Goal: Communication & Community: Answer question/provide support

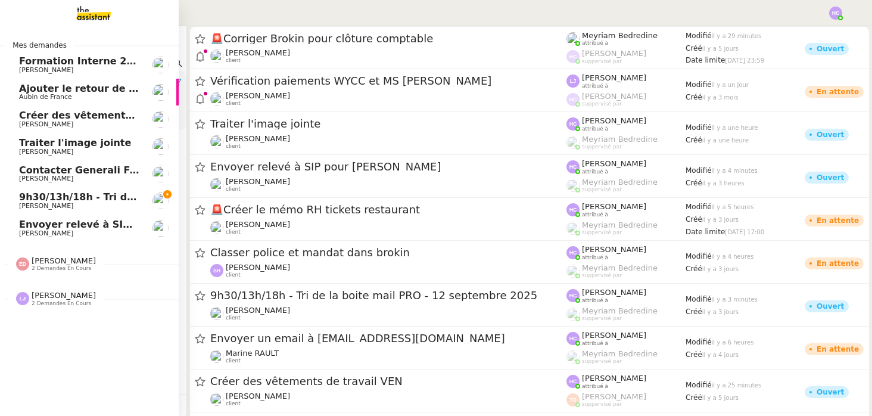
click at [53, 195] on span "9h30/13h/18h - Tri de la boite mail PRO - 12 septembre 2025" at bounding box center [181, 196] width 325 height 11
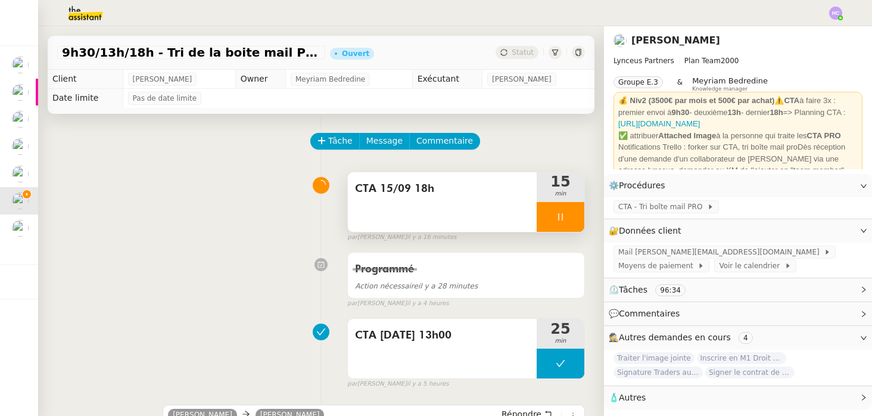
click at [566, 219] on div at bounding box center [561, 217] width 48 height 30
click at [546, 208] on div at bounding box center [549, 217] width 24 height 30
click at [563, 213] on icon at bounding box center [561, 217] width 10 height 10
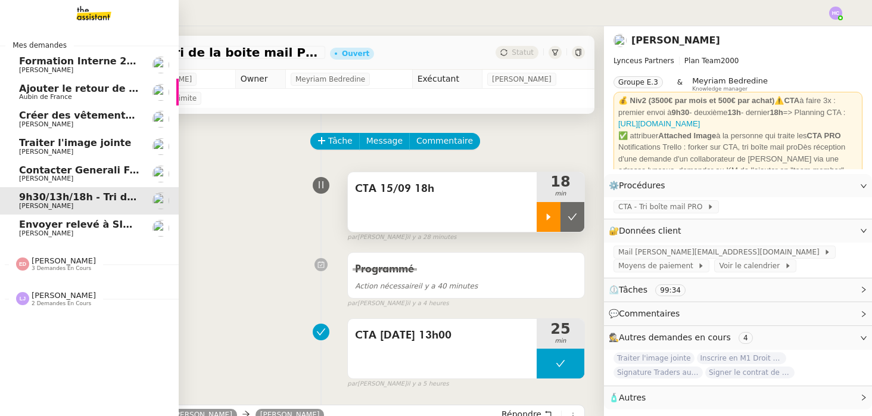
click at [55, 117] on span "Créer des vêtements de travail VEN" at bounding box center [115, 115] width 192 height 11
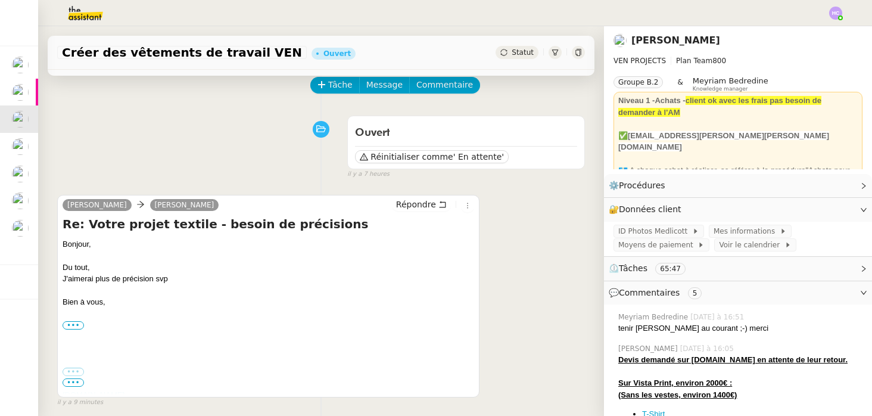
scroll to position [79, 0]
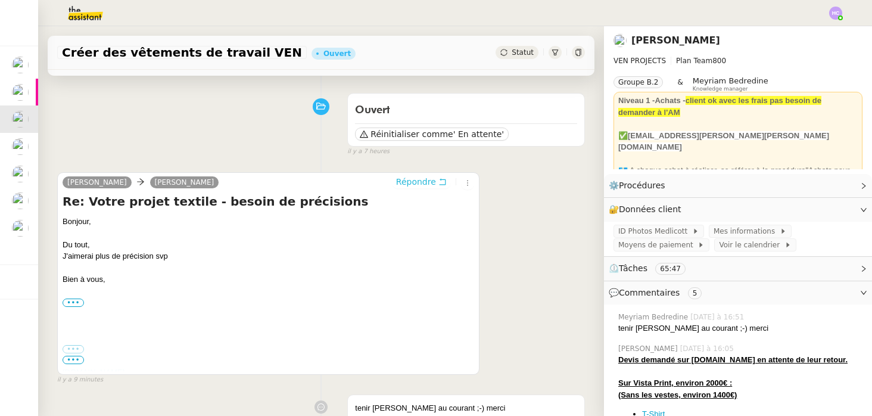
click at [421, 182] on span "Répondre" at bounding box center [416, 182] width 40 height 12
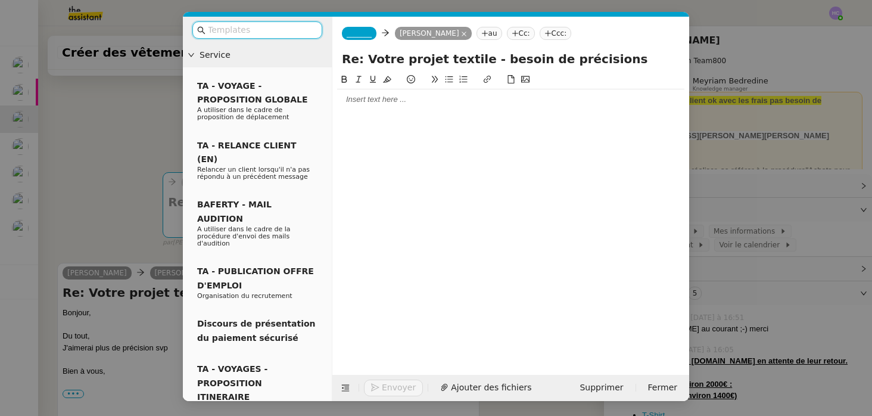
click at [382, 102] on div at bounding box center [510, 99] width 347 height 11
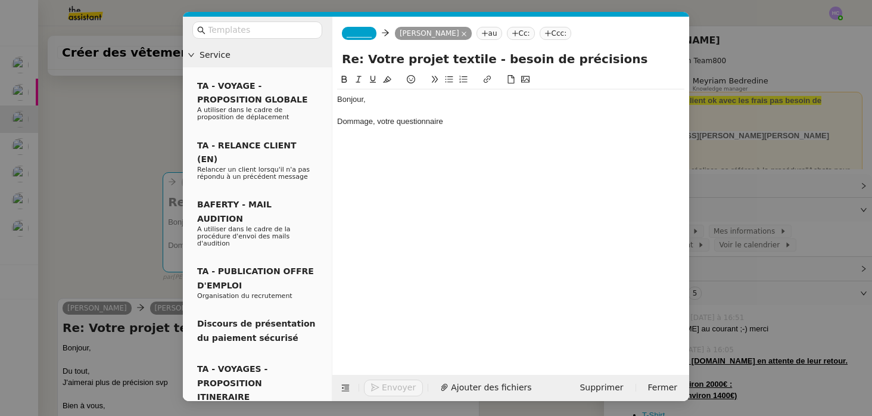
drag, startPoint x: 461, startPoint y: 122, endPoint x: 326, endPoint y: 122, distance: 134.6
click at [326, 122] on nz-layout "Service TA - VOYAGE - PROPOSITION GLOBALE A utiliser dans le cadre de propositi…" at bounding box center [436, 209] width 506 height 384
click at [379, 123] on div "Très bien, je remets tout ici dans ce cas." at bounding box center [510, 121] width 347 height 11
click at [478, 124] on div "Très bien, je remets tout ici dans ce cas." at bounding box center [510, 121] width 347 height 11
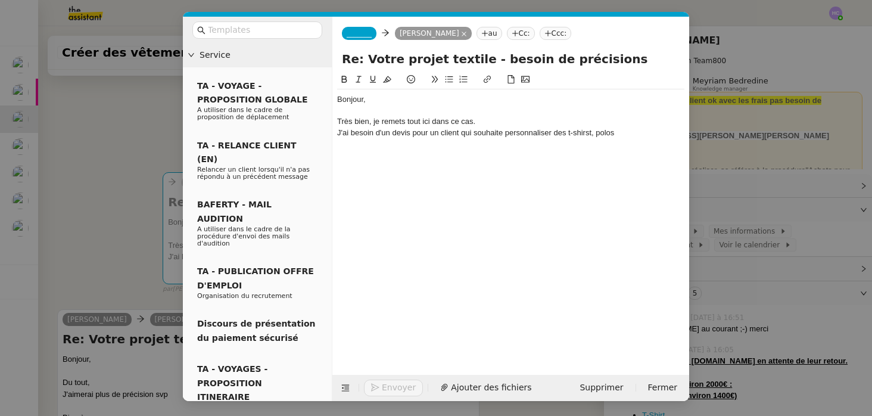
click at [589, 133] on div "J'ai besoin d'un devis pour un client qui souhaite personnaliser des t-shirst, …" at bounding box center [510, 132] width 347 height 11
click at [616, 134] on div "J'ai besoin d'un devis pour un client qui souhaite personnaliser des t-shirt, p…" at bounding box center [510, 132] width 347 height 11
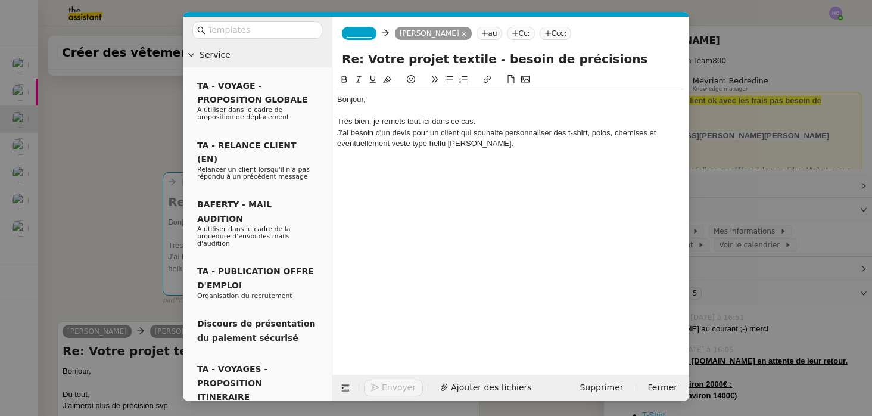
click at [571, 136] on div "J'ai besoin d'un devis pour un client qui souhaite personnaliser des t-shirt, p…" at bounding box center [510, 138] width 347 height 22
click at [587, 133] on div "J'ai besoin d'un devis pour un client qui souhaite personnaliser des t-shirt, p…" at bounding box center [510, 138] width 347 height 22
click at [485, 142] on div "J'ai besoin d'un devis pour un client qui souhaite personnaliser des t-shirts, …" at bounding box center [510, 138] width 347 height 22
click at [436, 143] on div "J'ai besoin d'un devis pour un client qui souhaite personnaliser des t-shirts, …" at bounding box center [510, 138] width 347 height 22
click at [0, 0] on lt-span "Helly H ansen" at bounding box center [0, 0] width 0 height 0
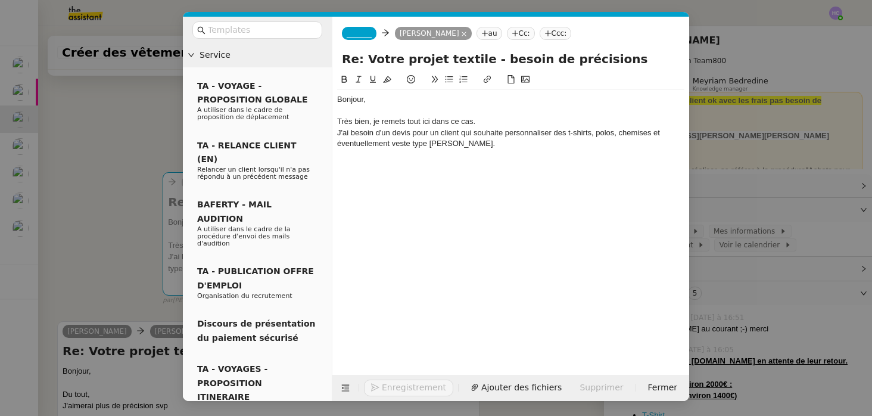
click at [481, 145] on div "J'ai besoin d'un devis pour un client qui souhaite personnaliser des t-shirts, …" at bounding box center [510, 138] width 347 height 22
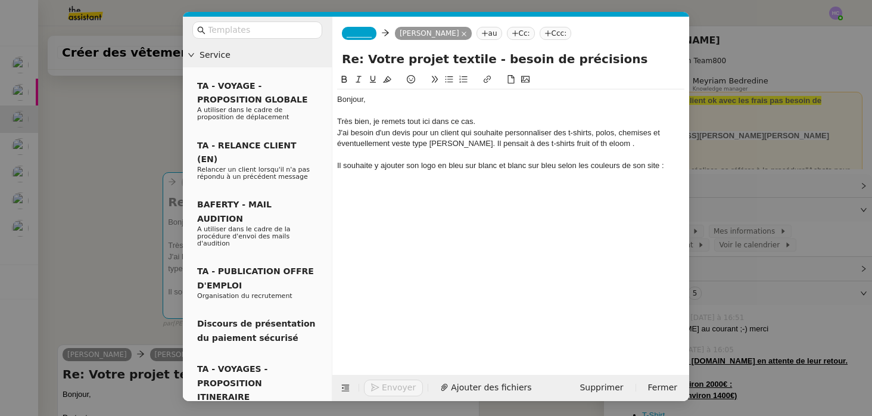
scroll to position [0, 0]
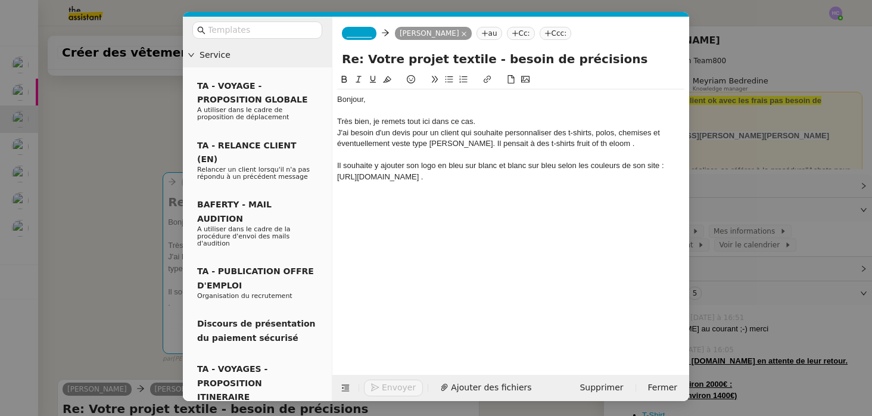
click at [483, 126] on div "Très bien, je remets tout ici dans ce cas." at bounding box center [510, 121] width 347 height 11
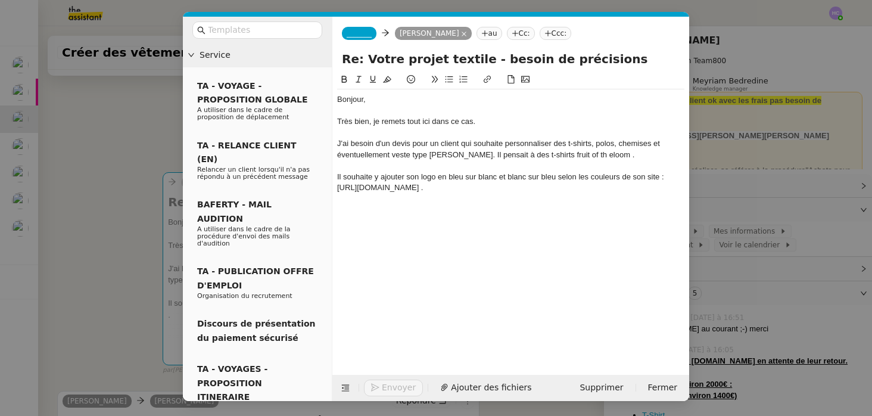
click at [362, 146] on div "J'ai besoin d'un devis pour un client qui souhaite personnaliser des t-shirts, …" at bounding box center [510, 149] width 347 height 22
click at [568, 144] on div "J'ai besoin d'un devis pour un client qui souhaite personnaliser des t-shirts, …" at bounding box center [510, 149] width 347 height 22
click at [558, 145] on div "J'ai besoin d'un devis pour un client qui souhaite personnaliser des t-shirts, …" at bounding box center [510, 149] width 347 height 22
click at [592, 146] on div "J'ai besoin d'un devis pour un client qui souhaite personnaliser 50 t-shirts, p…" at bounding box center [510, 149] width 347 height 22
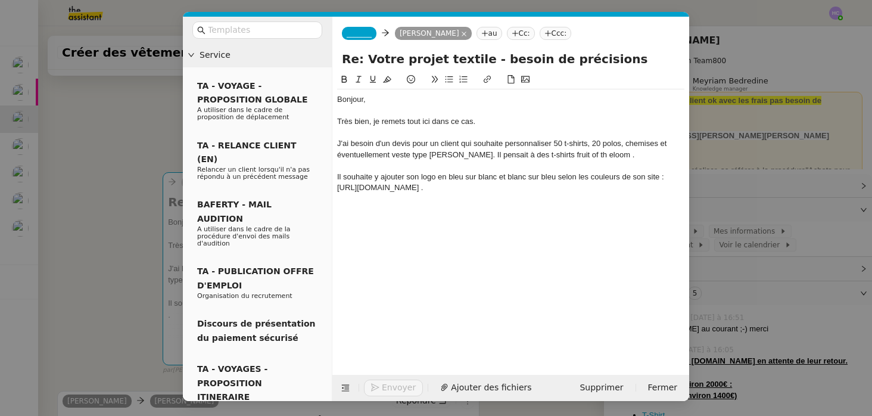
click at [627, 144] on div "J'ai besoin d'un devis pour un client qui souhaite personnaliser 50 t-shirts, 2…" at bounding box center [510, 149] width 347 height 22
click at [391, 157] on div "J'ai besoin d'un devis pour un client qui souhaite personnaliser 50 t-shirts, 2…" at bounding box center [510, 149] width 347 height 22
click at [604, 157] on div "J'ai besoin d'un devis pour un client qui souhaite personnaliser 50 t-shirts, 2…" at bounding box center [510, 149] width 347 height 22
click at [637, 157] on div "J'ai besoin d'un devis pour un client qui souhaite personnaliser 50 t-shirts, 2…" at bounding box center [510, 149] width 347 height 22
click at [425, 186] on div "Il souhaite y ajouter son logo en bleu sur blanc et blanc sur bleu selon les co…" at bounding box center [510, 183] width 347 height 22
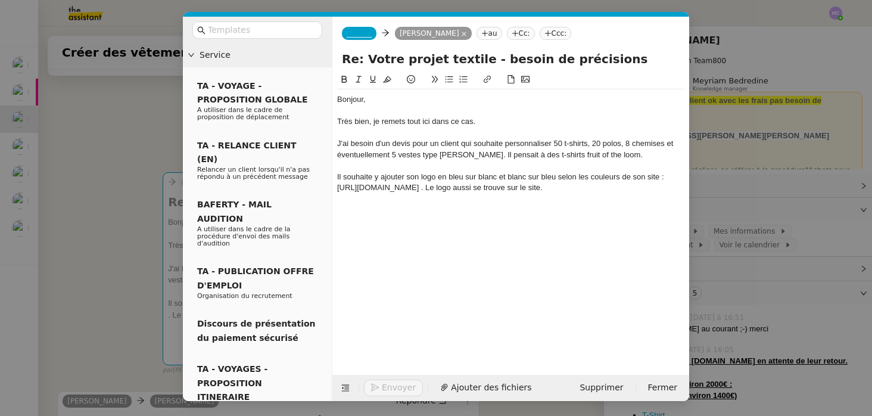
click at [406, 189] on div "Il souhaite y ajouter son logo en bleu sur blanc et blanc sur bleu selon les co…" at bounding box center [510, 183] width 347 height 22
click at [536, 189] on div "Il souhaite y ajouter son logo en bleu sur blanc et blanc sur bleu selon les co…" at bounding box center [510, 183] width 347 height 22
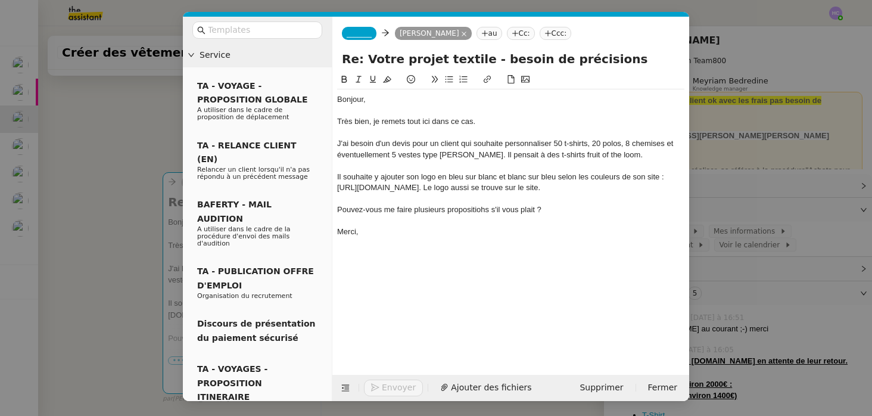
click at [371, 127] on div at bounding box center [510, 132] width 347 height 11
click at [487, 123] on div "Très bien, je remets tout ici dans ce cas." at bounding box center [510, 121] width 347 height 11
click at [485, 158] on div "J'ai besoin d'un devis pour un client qui souhaite personnaliser 50 t-shirts, 2…" at bounding box center [510, 149] width 347 height 22
click at [510, 180] on div "Il souhaite y ajouter son logo en bleu sur blanc et blanc sur bleu selon les co…" at bounding box center [510, 183] width 347 height 22
drag, startPoint x: 405, startPoint y: 190, endPoint x: 329, endPoint y: 190, distance: 75.7
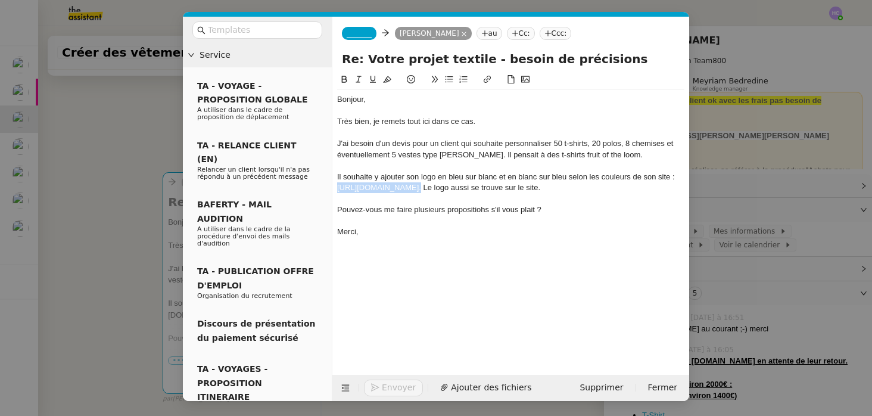
click at [329, 190] on nz-layout "Service TA - VOYAGE - PROPOSITION GLOBALE A utiliser dans le cadre de propositi…" at bounding box center [436, 209] width 506 height 384
type input "https://ven-pm.com/"
click at [447, 207] on link at bounding box center [441, 209] width 27 height 9
click at [549, 185] on div "Il souhaite y ajouter son logo en bleu sur blanc et en blanc sur bleu selon les…" at bounding box center [510, 183] width 347 height 22
click at [390, 190] on link "https://ven-pm.com/" at bounding box center [378, 187] width 82 height 9
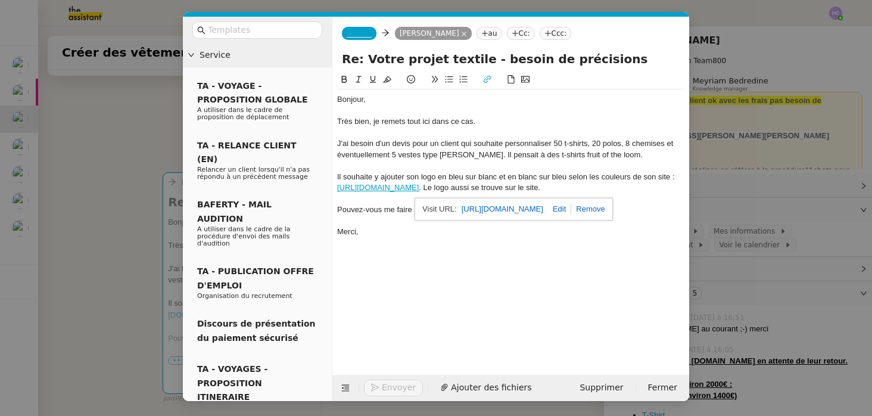
click at [469, 210] on link "https://ven-pm.com/" at bounding box center [503, 208] width 82 height 15
click at [426, 184] on div "Il souhaite y ajouter son logo en bleu sur blanc et en blanc sur bleu selon les…" at bounding box center [510, 183] width 347 height 22
click at [543, 190] on div "Il souhaite y ajouter son logo en bleu sur blanc et en blanc sur bleu selon les…" at bounding box center [510, 183] width 347 height 22
click at [472, 211] on div "Pouvez-vous me faire plusieurs propositiohs s'il vous plait ?" at bounding box center [510, 209] width 347 height 11
click at [0, 0] on lt-span "propositio n s" at bounding box center [0, 0] width 0 height 0
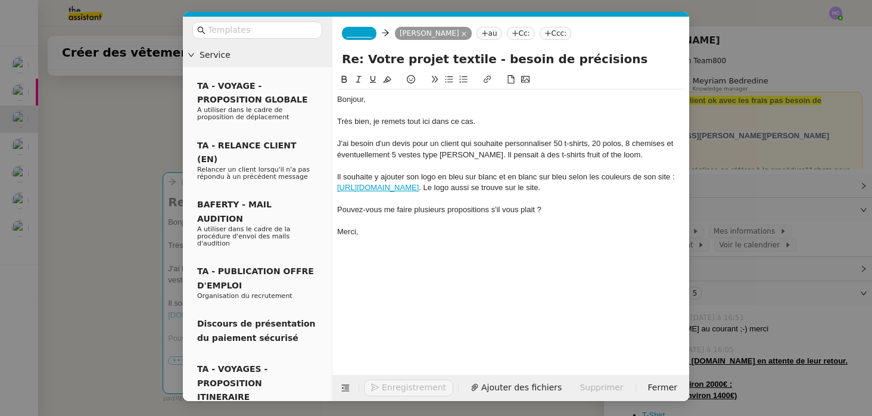
click at [385, 225] on div at bounding box center [510, 220] width 347 height 11
click at [393, 155] on div "J'ai besoin d'un devis pour un client qui souhaite personnaliser 50 t-shirts, 2…" at bounding box center [510, 149] width 347 height 22
click at [521, 136] on div at bounding box center [510, 132] width 347 height 11
click at [637, 154] on div "J'ai besoin d'un devis pour un client qui souhaite personnaliser 50 t-shirts, 2…" at bounding box center [510, 149] width 347 height 22
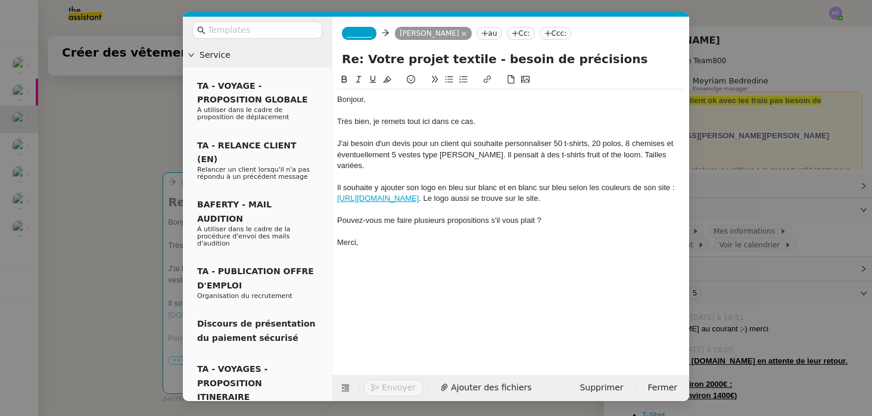
click at [404, 237] on div "Merci," at bounding box center [510, 242] width 347 height 11
click at [354, 33] on span "_______" at bounding box center [359, 33] width 25 height 8
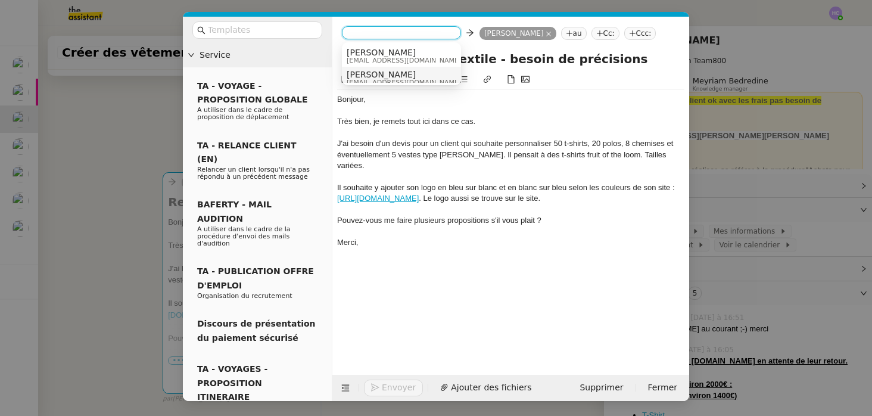
click at [390, 72] on span "Dee" at bounding box center [404, 75] width 114 height 10
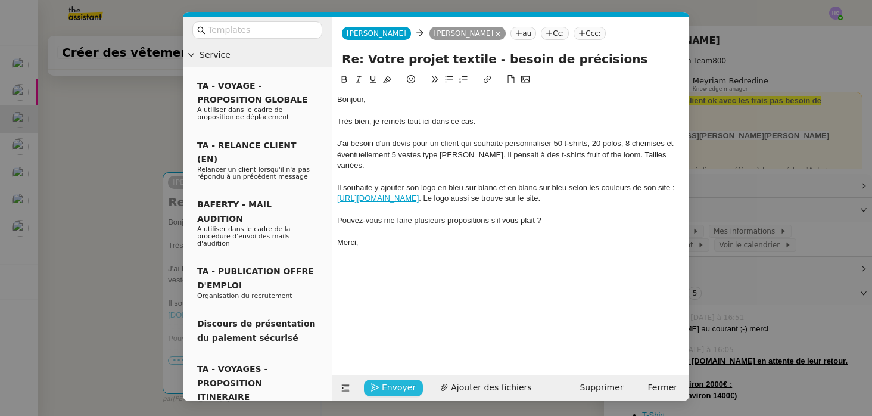
click at [393, 386] on span "Envoyer" at bounding box center [399, 388] width 34 height 14
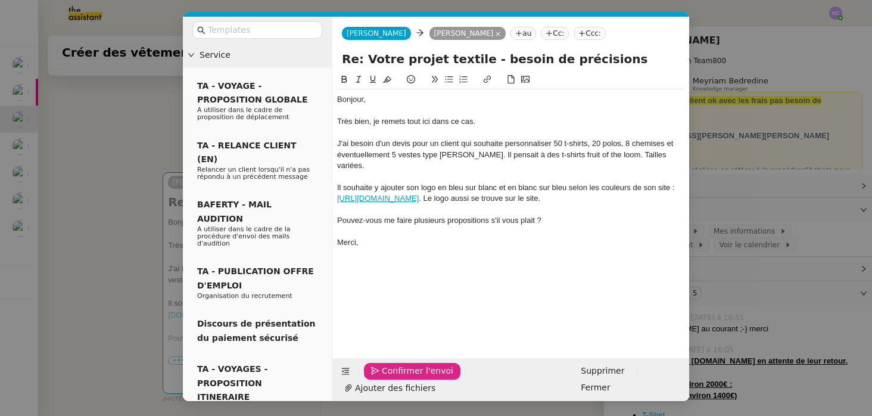
click at [441, 204] on div at bounding box center [510, 209] width 347 height 11
drag, startPoint x: 406, startPoint y: 189, endPoint x: 335, endPoint y: 188, distance: 70.9
click at [335, 188] on nz-spin "Bonjour, Très bien, je remets tout ici dans ce cas. J'ai besoin d'un devis pour…" at bounding box center [510, 209] width 357 height 272
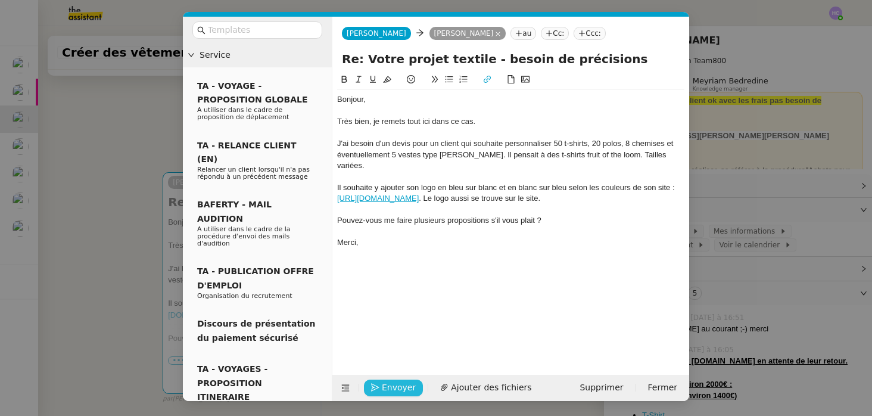
click at [534, 189] on div "Il souhaite y ajouter son logo en bleu sur blanc et en blanc sur bleu selon les…" at bounding box center [510, 193] width 347 height 22
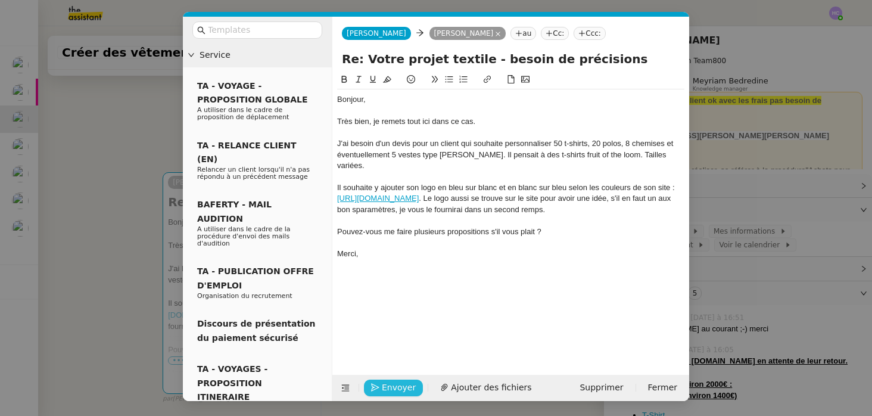
click at [564, 226] on div "Pouvez-vous me faire plusieurs propositions s'il vous plait ?" at bounding box center [510, 231] width 347 height 11
click at [511, 201] on div "Il souhaite y ajouter son logo en bleu sur blanc et en blanc sur bleu selon les…" at bounding box center [510, 198] width 347 height 33
click at [0, 0] on lt-span "temps" at bounding box center [0, 0] width 0 height 0
click at [492, 122] on div "Très bien, je remets tout ici dans ce cas." at bounding box center [510, 121] width 347 height 11
click at [138, 151] on nz-modal-container "Service TA - VOYAGE - PROPOSITION GLOBALE A utiliser dans le cadre de propositi…" at bounding box center [436, 208] width 872 height 416
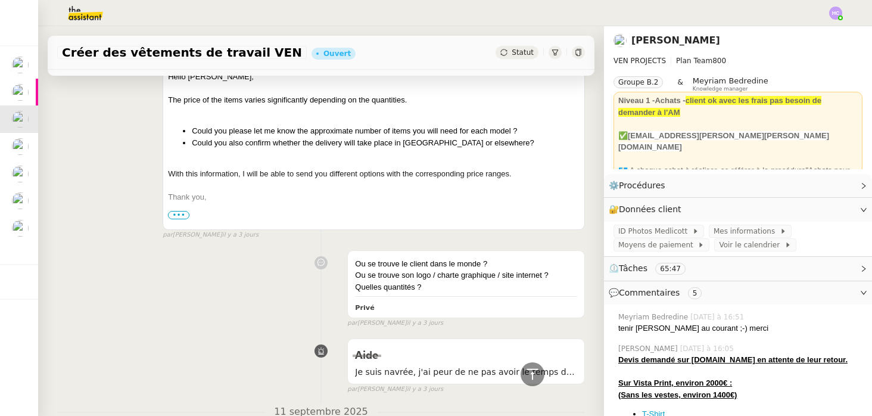
scroll to position [1942, 0]
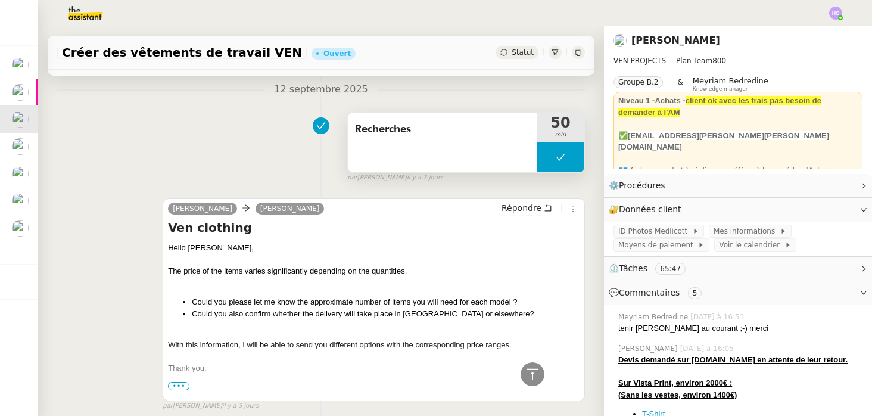
click at [554, 160] on button at bounding box center [561, 157] width 48 height 30
click at [554, 160] on div at bounding box center [549, 157] width 24 height 30
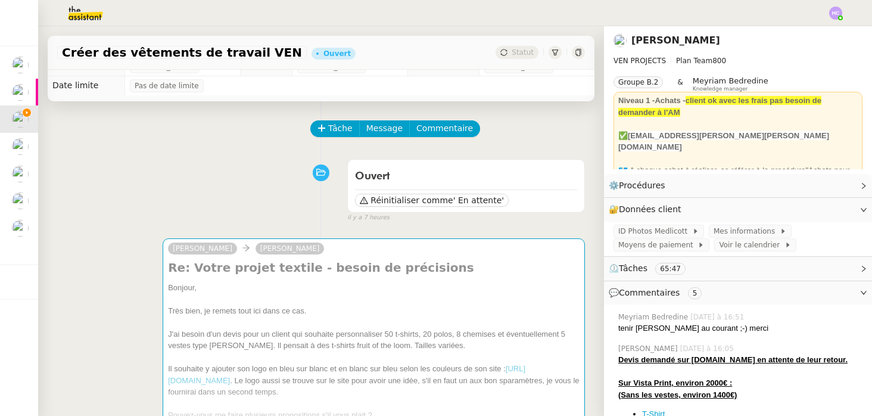
scroll to position [0, 0]
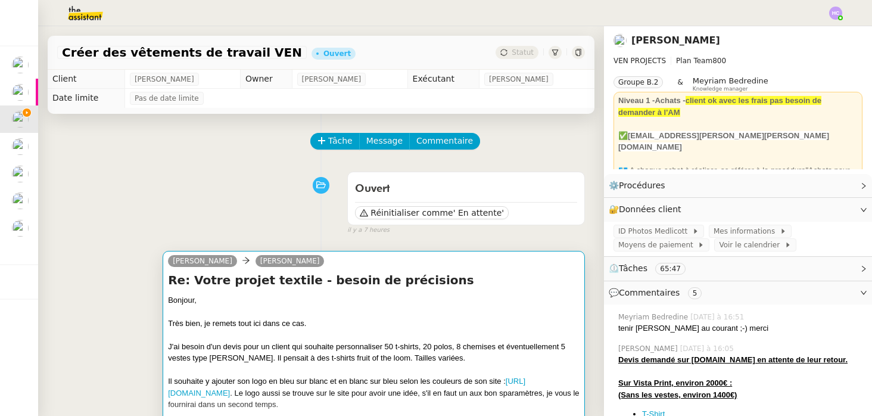
click at [357, 303] on div "Bonjour," at bounding box center [374, 300] width 412 height 12
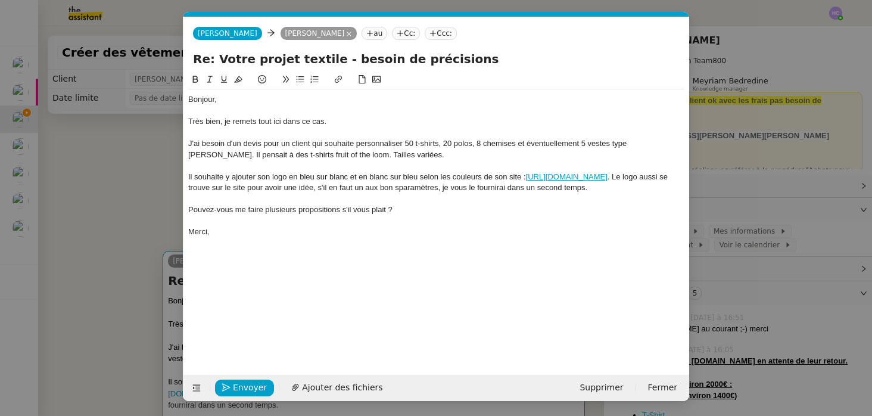
scroll to position [0, 25]
click at [341, 123] on div "Très bien, je remets tout ici dans ce cas." at bounding box center [436, 121] width 496 height 11
click at [406, 144] on div "J'ai besoin d'un devis pour un client qui souhaite personnaliser 50 t-shirts, 2…" at bounding box center [436, 149] width 496 height 22
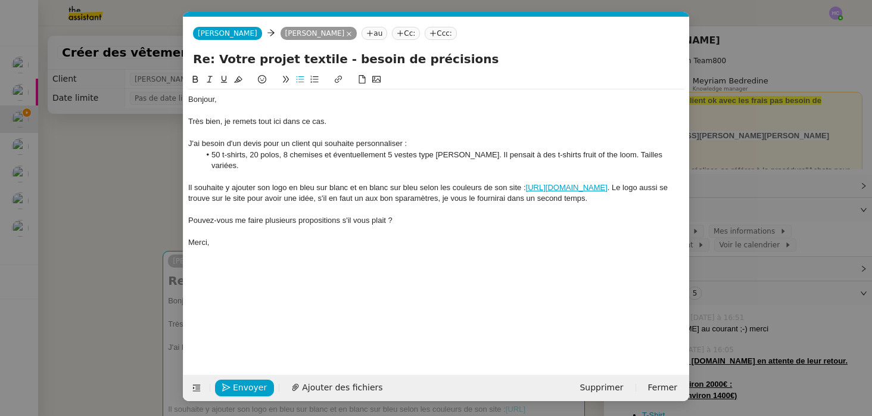
click at [248, 157] on li "50 t-shirts, 20 polos, 8 chemises et éventuellement 5 vestes type Helly Hansen.…" at bounding box center [442, 161] width 485 height 22
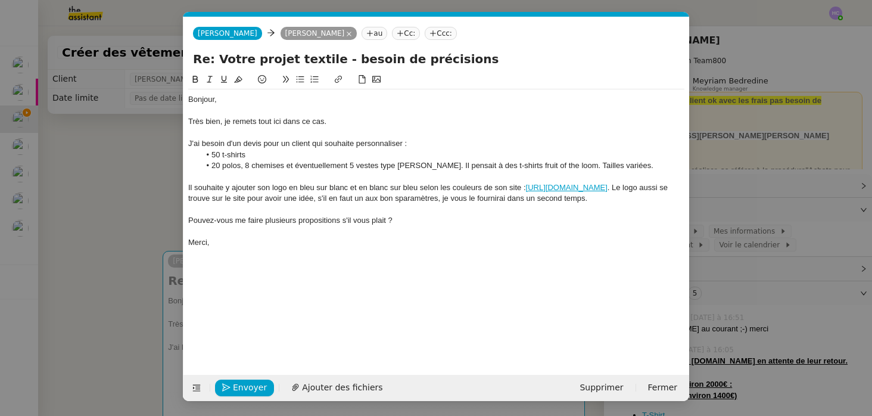
click at [245, 167] on li "20 polos, 8 chemises et éventuellement 5 vestes type Helly Hansen. Il pensait à…" at bounding box center [442, 165] width 485 height 11
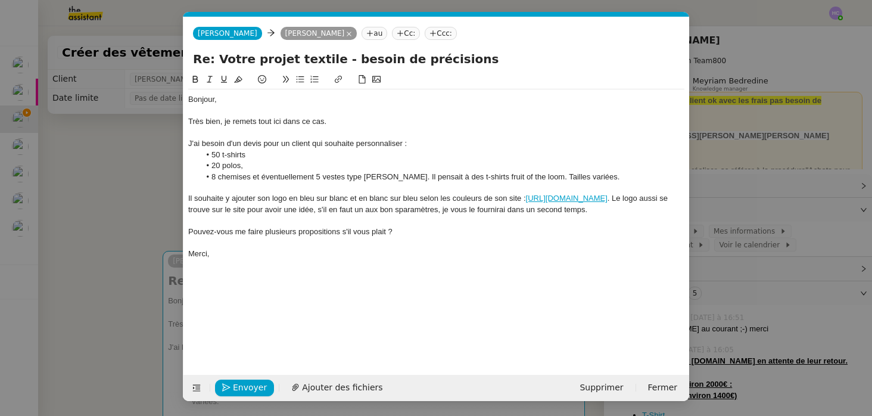
click at [262, 179] on li "8 chemises et éventuellement 5 vestes type Helly Hansen. Il pensait à des t-shi…" at bounding box center [442, 177] width 485 height 11
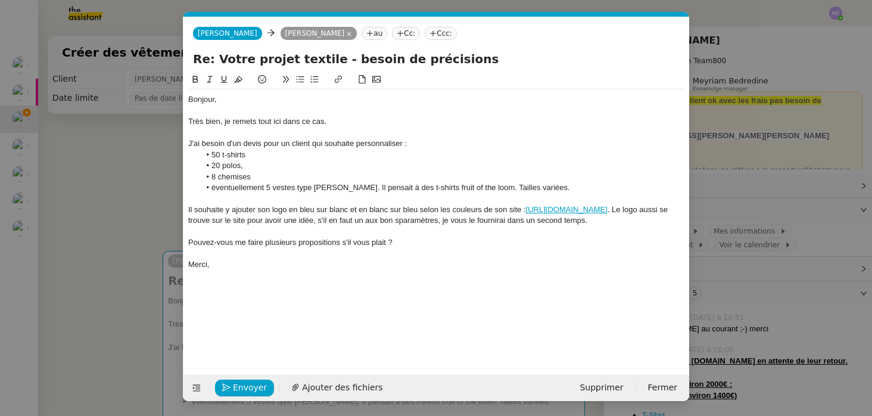
click at [363, 189] on li "éventuellement 5 vestes type Helly Hansen. Il pensait à des t-shirts fruit of t…" at bounding box center [442, 187] width 485 height 11
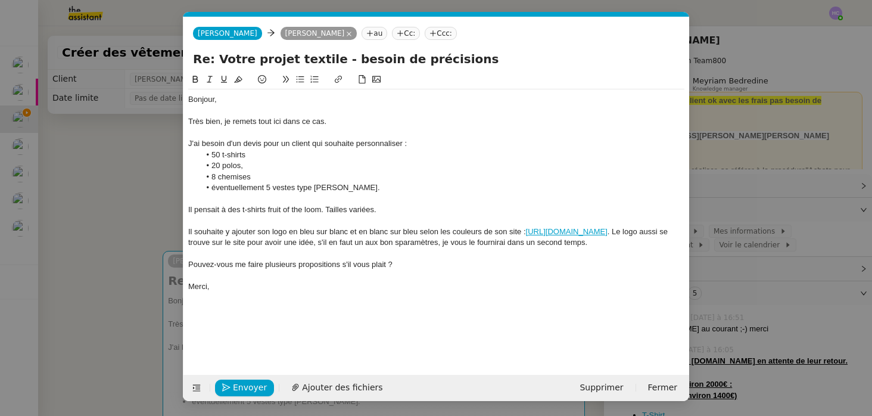
click at [213, 220] on div at bounding box center [436, 220] width 496 height 11
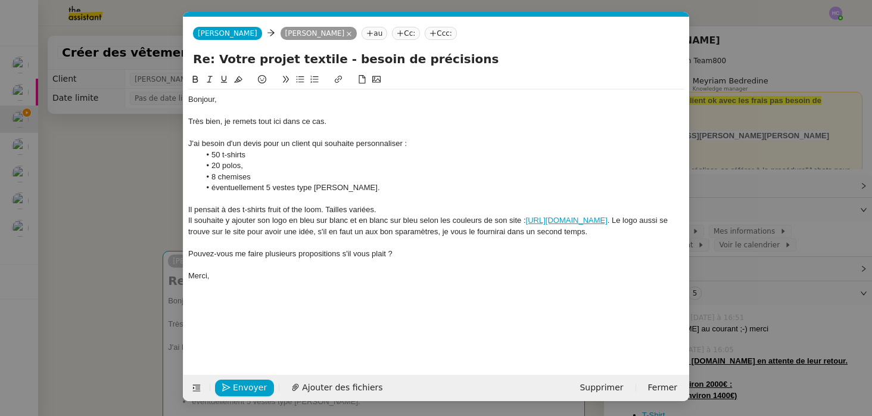
click at [326, 213] on div "Il pensait à des t-shirts fruit of the loom. Tailles variées." at bounding box center [436, 209] width 496 height 11
click at [313, 210] on div "Il pensait à des t-shirts fruit of the loom. Tailles variées." at bounding box center [436, 209] width 496 height 11
click at [0, 0] on lt-span "Ignore" at bounding box center [0, 0] width 0 height 0
click at [380, 211] on div "Il pensait à des t-shirts fruit of the loom. Tailles variées." at bounding box center [436, 209] width 496 height 11
drag, startPoint x: 326, startPoint y: 209, endPoint x: 404, endPoint y: 211, distance: 78.1
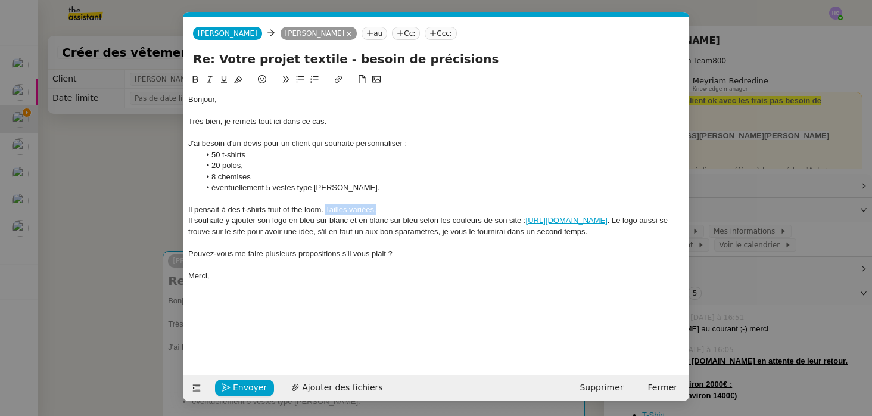
click at [404, 213] on div "Il pensait à des t-shirts fruit of the loom. Tailles variées." at bounding box center [436, 209] width 496 height 11
click at [399, 210] on div "Il pensait à des t-shirts fruit of the loom. Tailles variées." at bounding box center [436, 209] width 496 height 11
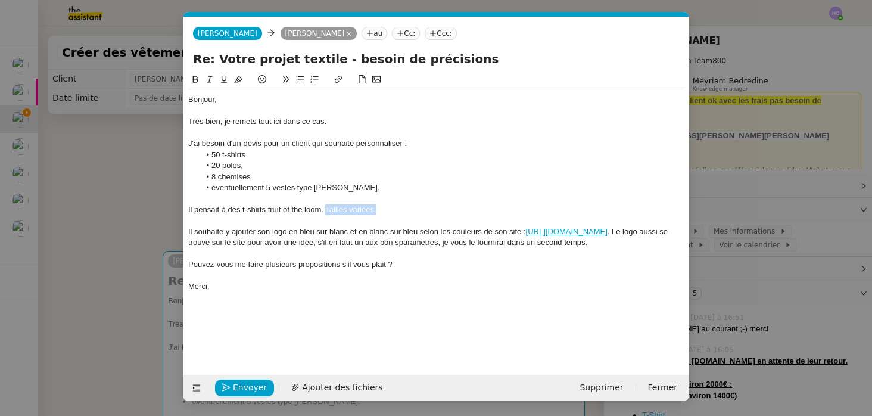
drag, startPoint x: 382, startPoint y: 210, endPoint x: 326, endPoint y: 209, distance: 56.0
click at [326, 209] on div "Il pensait à des t-shirts fruit of the loom. Tailles variées." at bounding box center [436, 209] width 496 height 11
click at [187, 211] on nz-spin "Bonjour, Très bien, je remets tout ici dans ce cas. J'ai besoin d'un devis pour…" at bounding box center [436, 217] width 506 height 288
click at [190, 211] on div "Il pensait à des t-shirts fruit of the loom." at bounding box center [436, 209] width 496 height 11
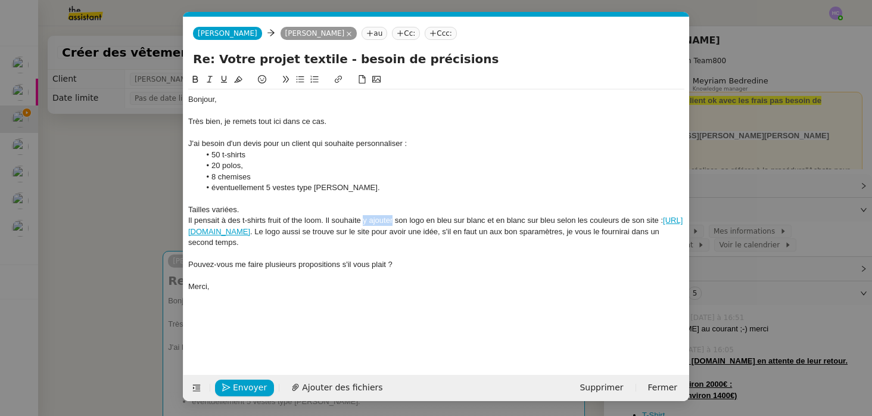
drag, startPoint x: 393, startPoint y: 223, endPoint x: 364, endPoint y: 223, distance: 29.2
click at [364, 223] on div "Il pensait à des t-shirts fruit of the loom. Il souhaite y ajouter son logo en …" at bounding box center [436, 231] width 496 height 33
click at [261, 233] on div "Il pensait à des t-shirts fruit of the loom. Il souhaite faire figurer son logo…" at bounding box center [436, 231] width 496 height 33
click at [506, 235] on div "Il pensait à des t-shirts fruit of the loom. Il souhaite faire figurer son logo…" at bounding box center [436, 231] width 496 height 33
click at [0, 0] on lt-strong "bons" at bounding box center [0, 0] width 0 height 0
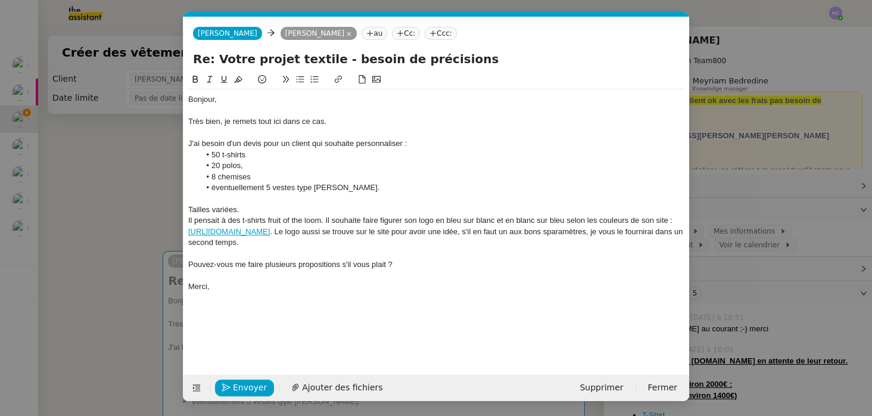
click at [534, 234] on div "Il pensait à des t-shirts fruit of the loom. Il souhaite faire figurer son logo…" at bounding box center [436, 231] width 496 height 33
click at [255, 247] on div "Il pensait à des t-shirts fruit of the loom. Il souhaite faire figurer son logo…" at bounding box center [436, 231] width 496 height 33
click at [188, 267] on div "Pouvez-vous me faire plusieurs propositions s'il vous plait ?" at bounding box center [436, 264] width 496 height 11
click at [231, 385] on button "Envoyer" at bounding box center [244, 387] width 59 height 17
click at [231, 385] on button "Confirmer l'envoi" at bounding box center [263, 387] width 96 height 17
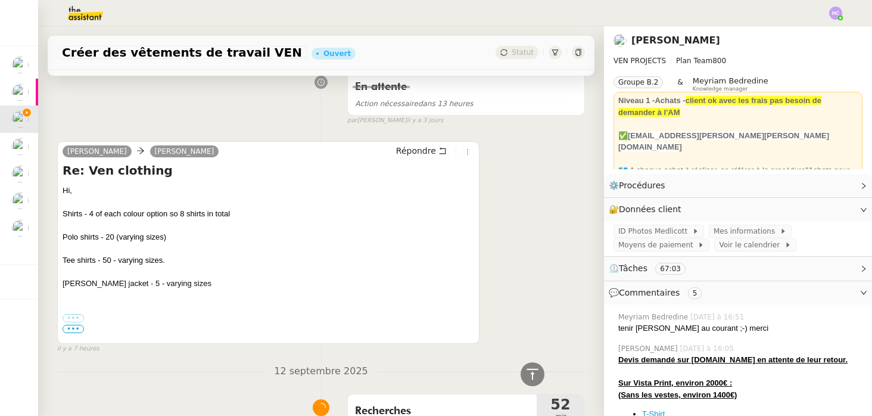
scroll to position [1665, 0]
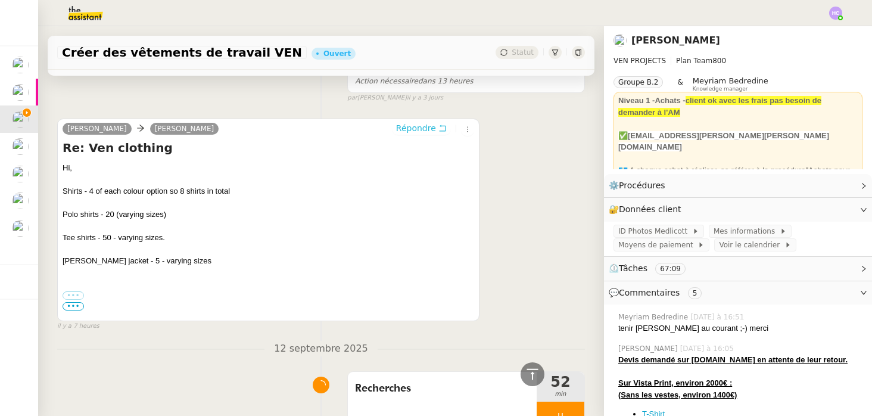
click at [417, 127] on span "Répondre" at bounding box center [416, 128] width 40 height 12
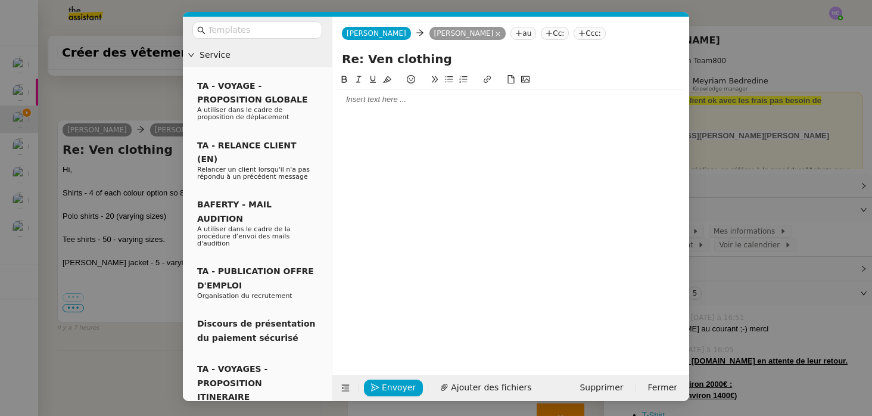
scroll to position [1758, 0]
click at [384, 102] on div at bounding box center [510, 99] width 347 height 11
click at [611, 382] on span "Supprimer" at bounding box center [601, 388] width 43 height 14
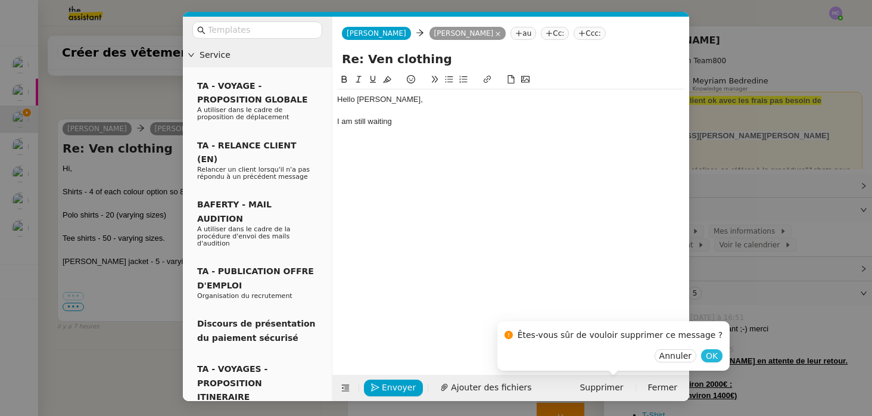
click at [706, 360] on span "OK" at bounding box center [712, 356] width 12 height 12
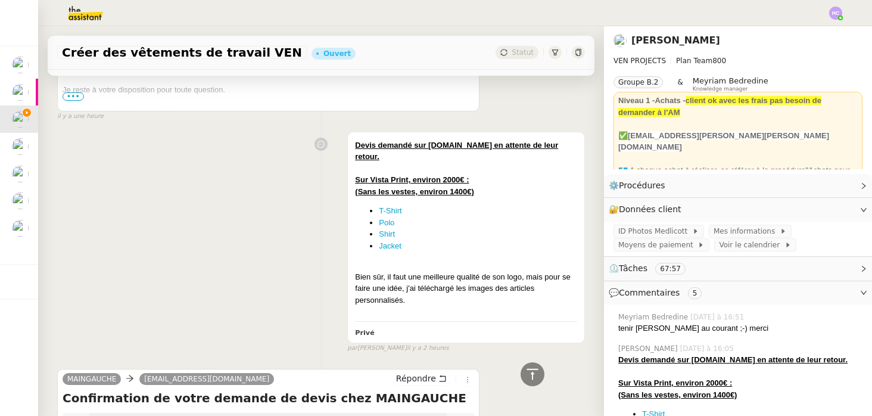
scroll to position [1127, 0]
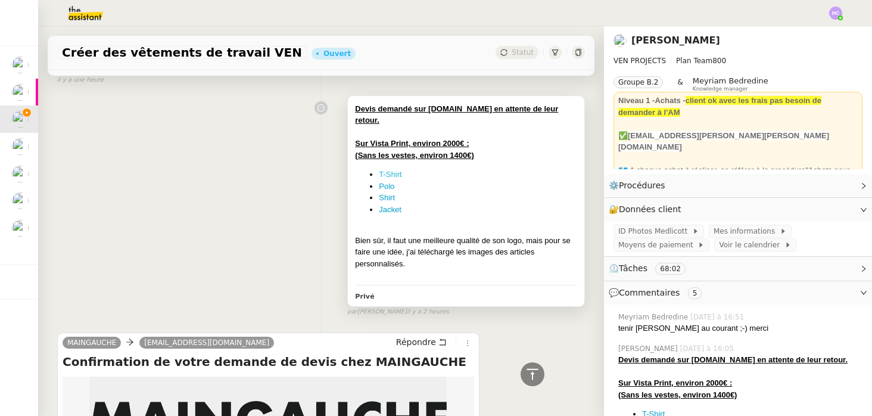
click at [392, 173] on link "T-Shirt" at bounding box center [390, 174] width 23 height 9
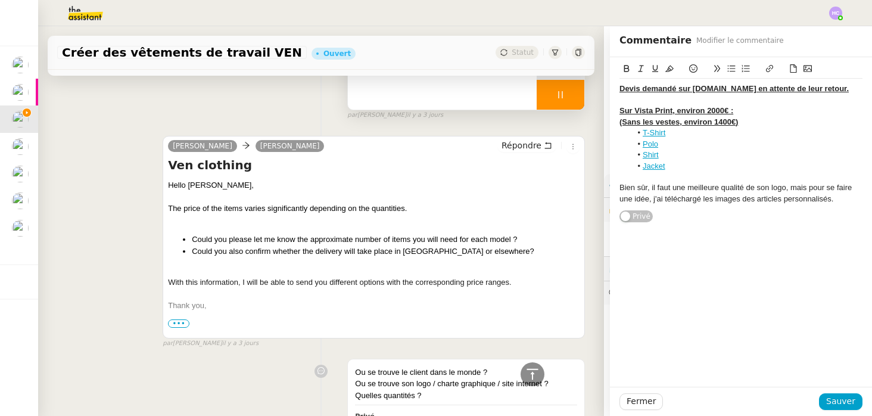
scroll to position [1976, 0]
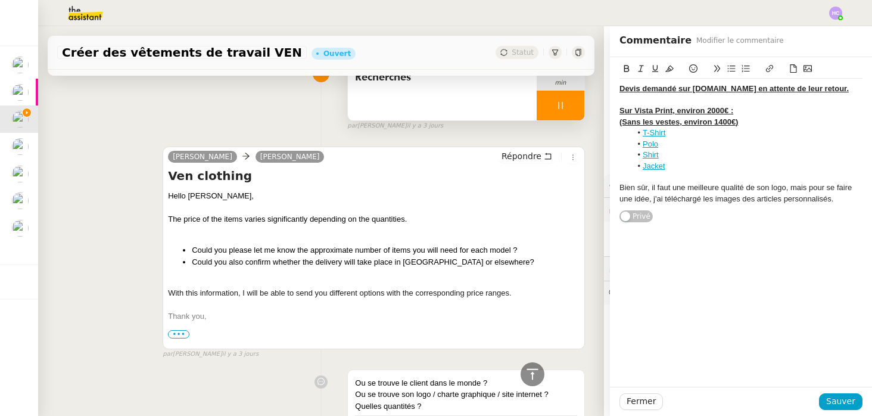
click at [543, 110] on div at bounding box center [561, 106] width 48 height 30
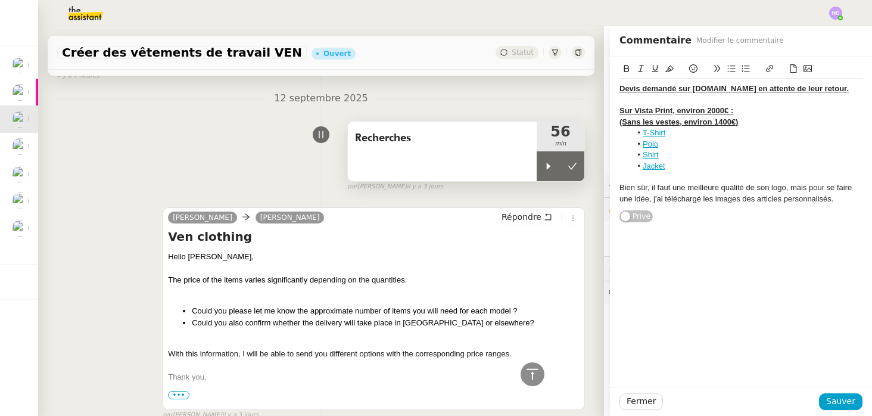
scroll to position [1913, 0]
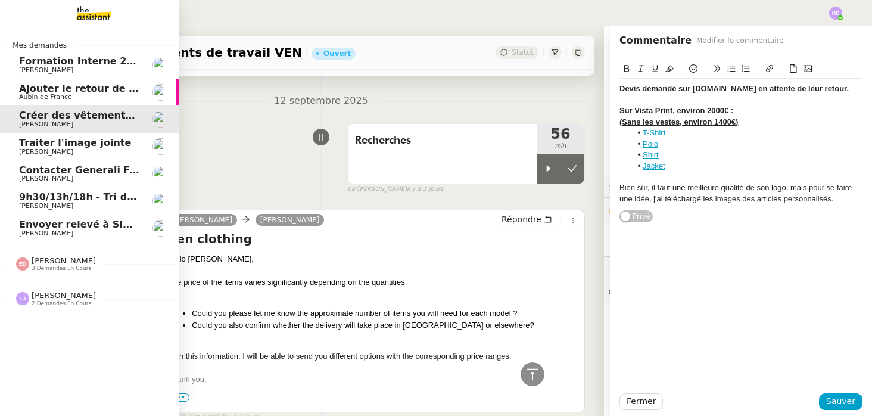
click at [41, 198] on span "9h30/13h/18h - Tri de la boite mail PRO - 12 septembre 2025" at bounding box center [181, 196] width 325 height 11
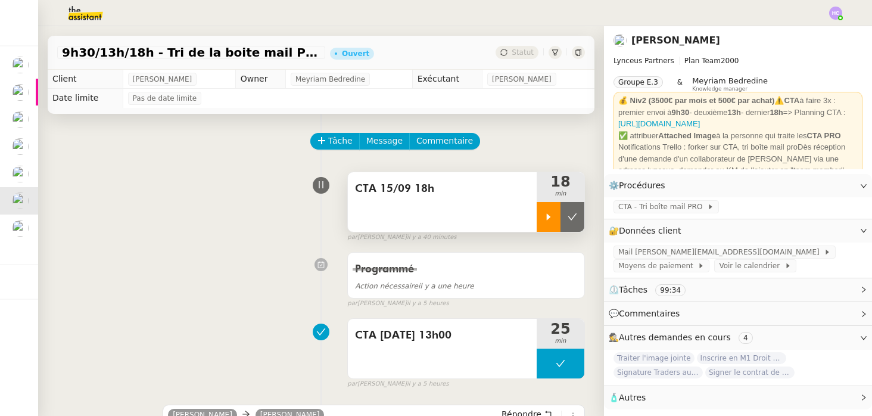
click at [541, 212] on div at bounding box center [549, 217] width 24 height 30
click at [823, 229] on link "Modifier" at bounding box center [831, 231] width 34 height 14
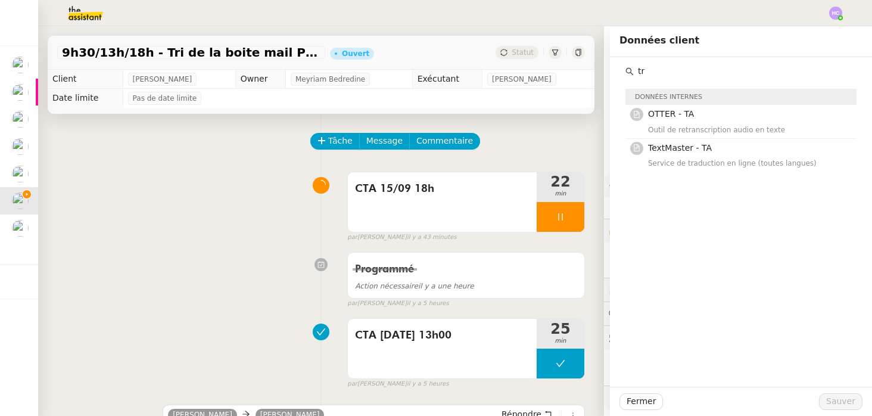
type input "t"
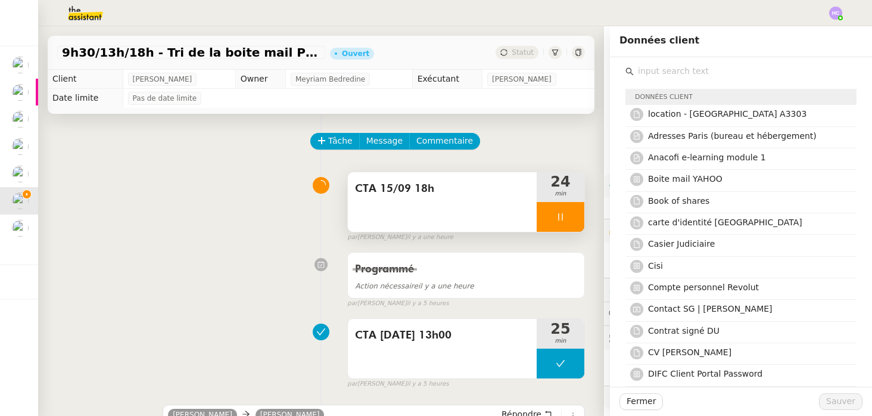
click at [560, 213] on icon at bounding box center [561, 217] width 10 height 10
click at [553, 214] on icon at bounding box center [549, 217] width 10 height 10
click at [553, 214] on div at bounding box center [561, 217] width 48 height 30
click at [577, 213] on icon at bounding box center [573, 217] width 10 height 10
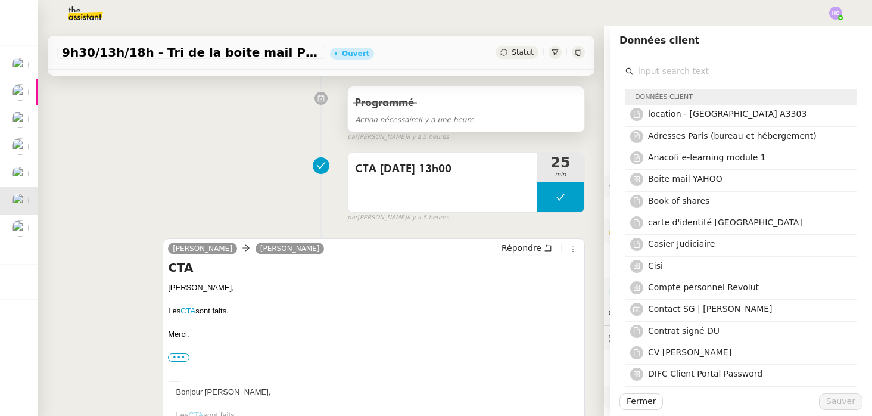
scroll to position [193, 0]
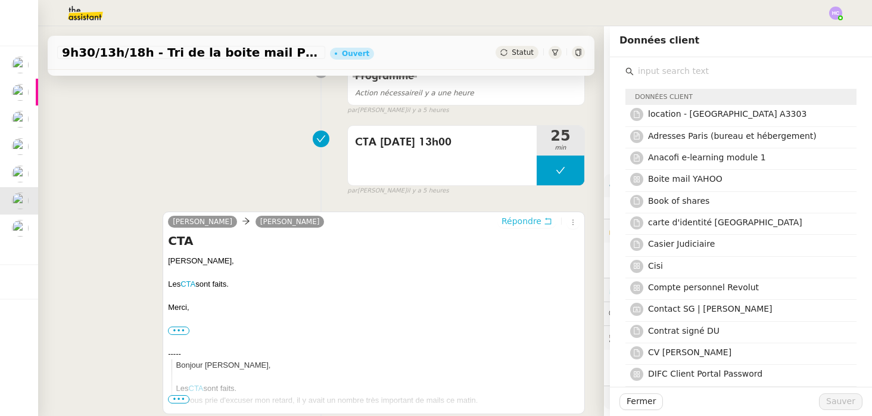
click at [529, 222] on span "Répondre" at bounding box center [522, 221] width 40 height 12
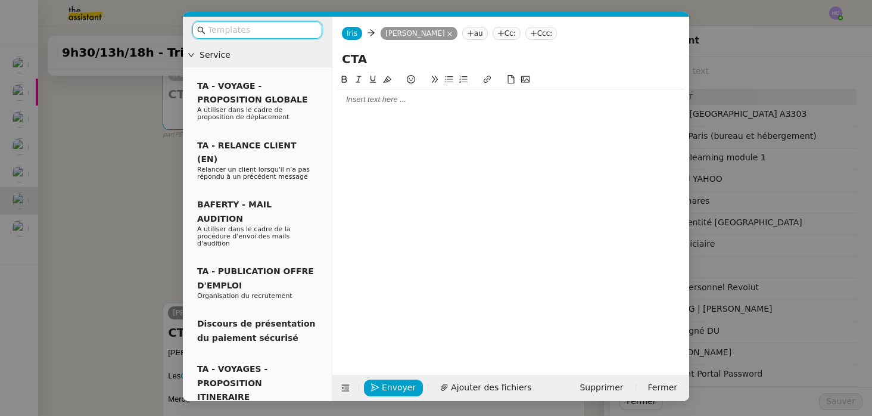
click at [147, 220] on nz-modal-container "Service TA - VOYAGE - PROPOSITION GLOBALE A utiliser dans le cadre de propositi…" at bounding box center [436, 208] width 872 height 416
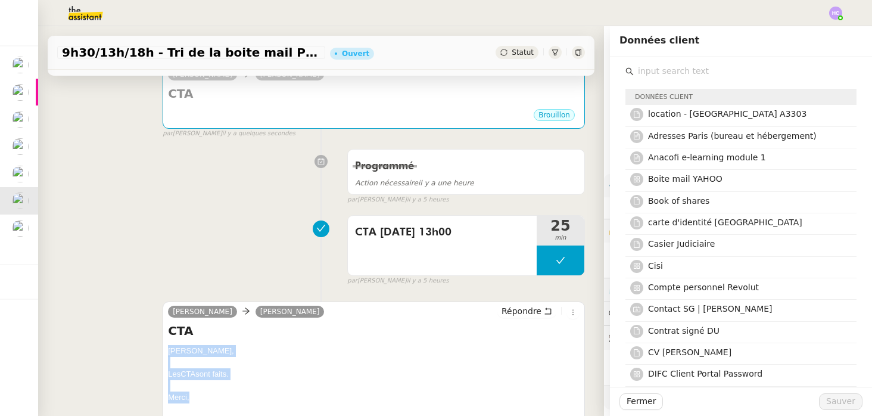
drag, startPoint x: 195, startPoint y: 396, endPoint x: 168, endPoint y: 344, distance: 58.9
click at [168, 344] on div "CTA Patrick, Les CTA sont faits. Merci, ••• Iris Assistante • Lynceus Partners …" at bounding box center [374, 411] width 412 height 179
copy div "Patrick, Les CTA sont faits. Merci,"
click at [535, 310] on span "Répondre" at bounding box center [522, 311] width 40 height 12
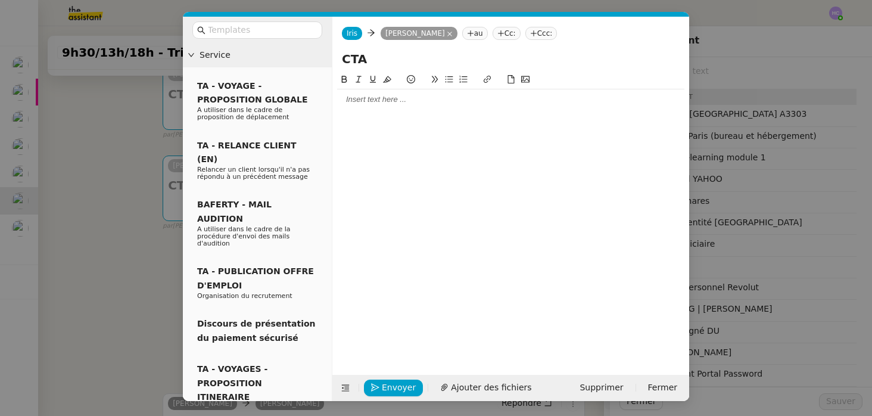
click at [350, 100] on div at bounding box center [510, 99] width 347 height 11
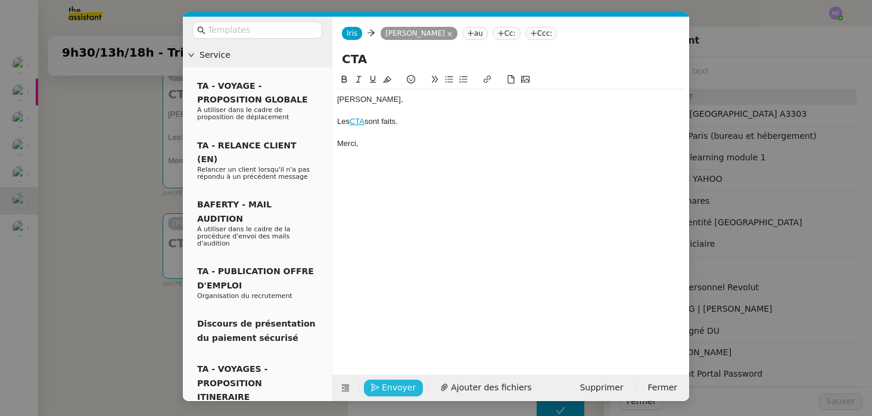
click at [388, 387] on span "Envoyer" at bounding box center [399, 388] width 34 height 14
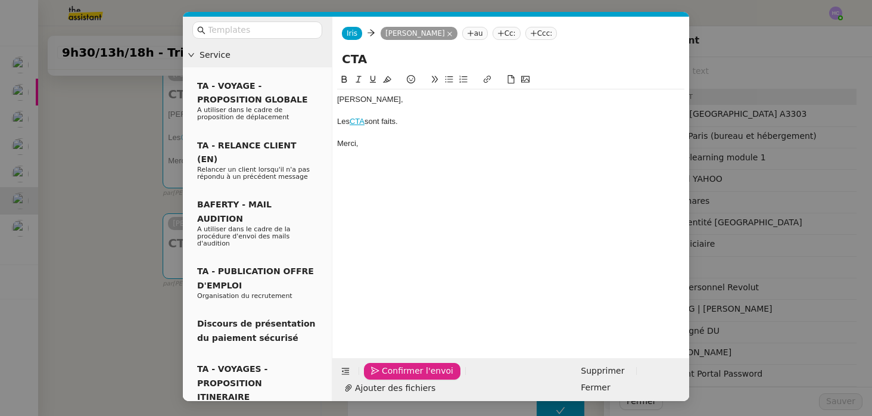
click at [387, 378] on span "Confirmer l'envoi" at bounding box center [417, 371] width 71 height 14
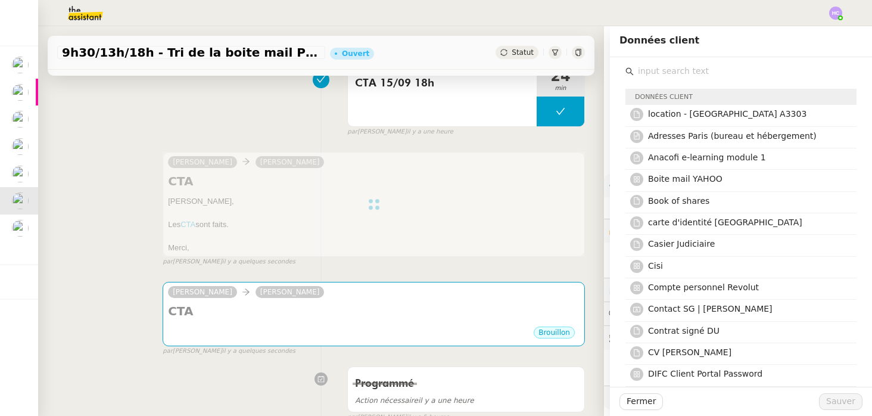
scroll to position [106, 0]
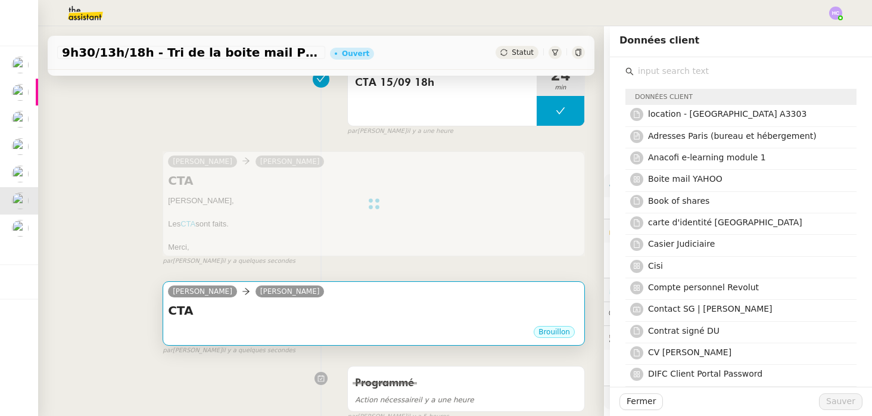
click at [432, 319] on div "CTA •••" at bounding box center [374, 313] width 412 height 23
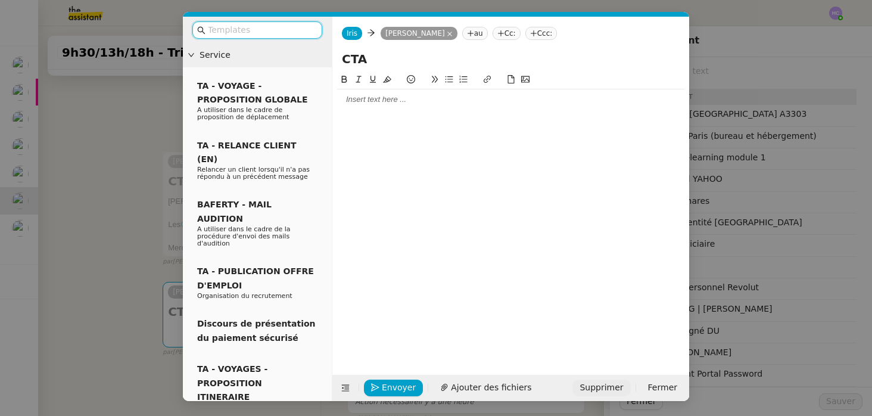
click at [616, 388] on span "Supprimer" at bounding box center [601, 388] width 43 height 14
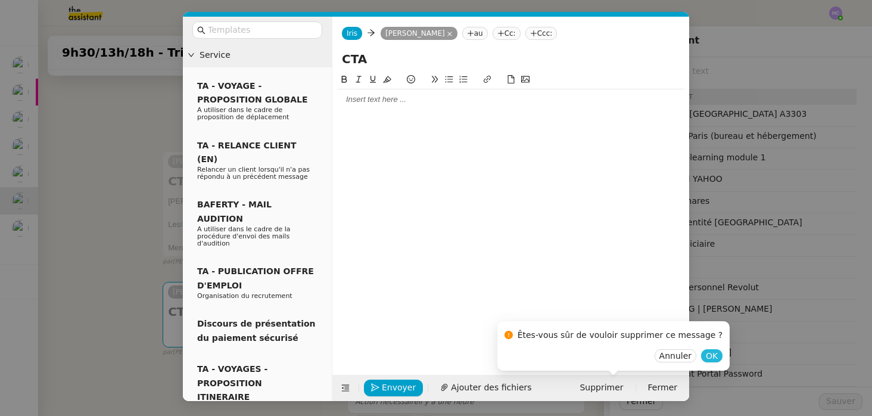
click at [706, 361] on span "OK" at bounding box center [712, 356] width 12 height 12
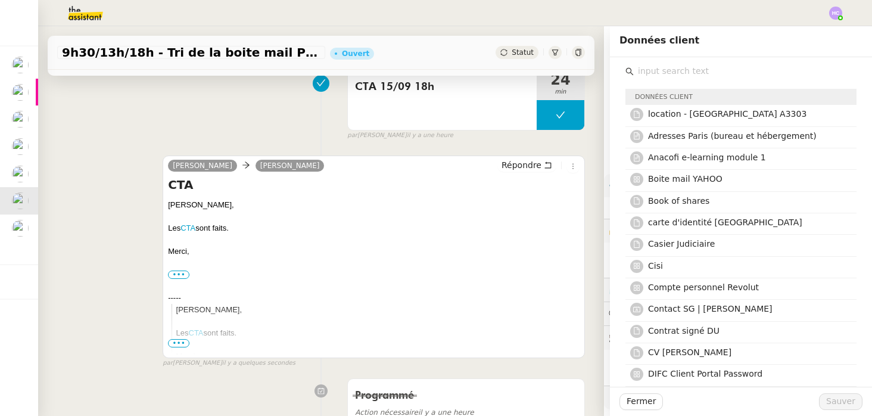
scroll to position [0, 0]
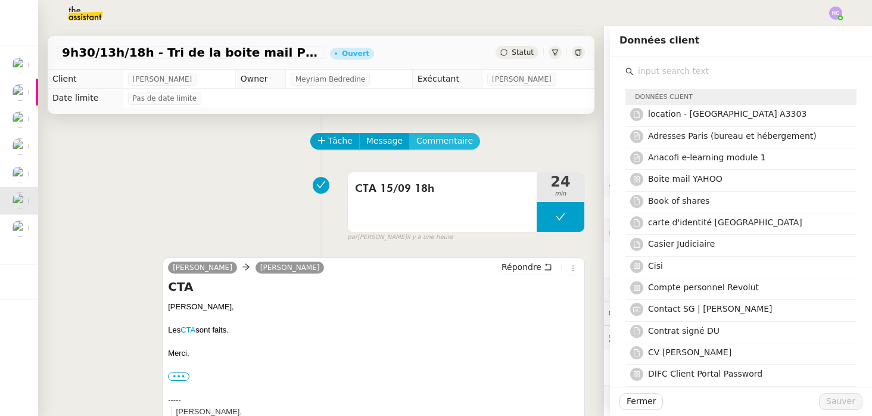
click at [449, 141] on span "Commentaire" at bounding box center [444, 141] width 57 height 14
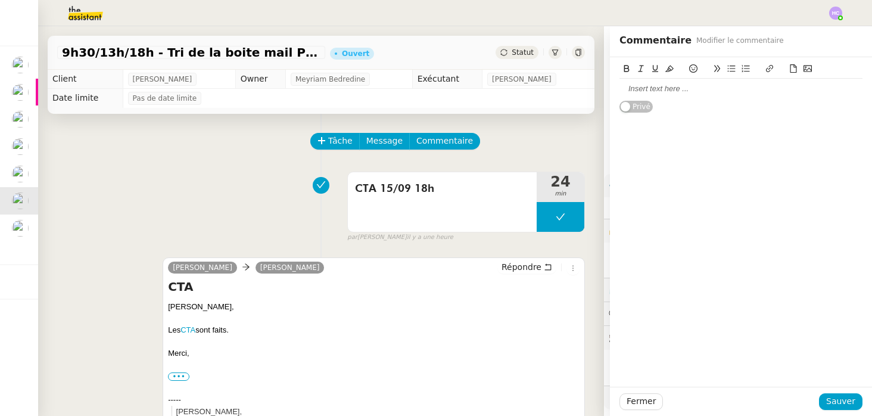
click at [681, 86] on div at bounding box center [740, 88] width 243 height 11
click at [750, 88] on div "J'ai oublié de remettre mon chrono pendant 15 minutes." at bounding box center [740, 88] width 243 height 11
click at [839, 400] on span "Sauver" at bounding box center [840, 401] width 29 height 14
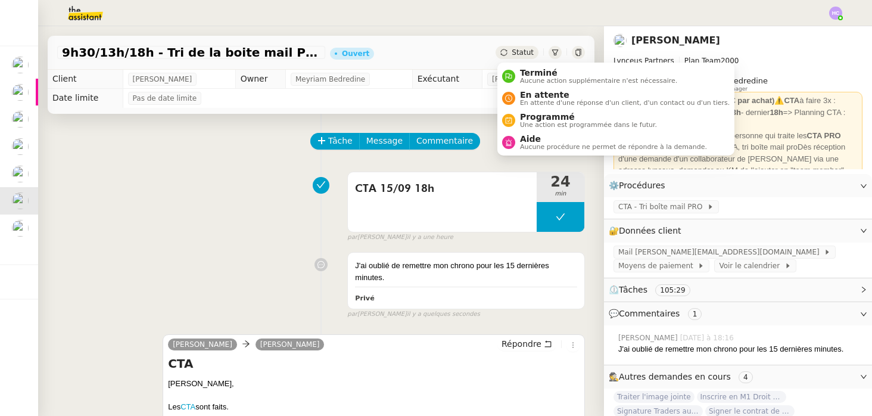
click at [522, 47] on div "Statut" at bounding box center [517, 52] width 43 height 13
click at [536, 136] on span "Aide" at bounding box center [613, 139] width 187 height 10
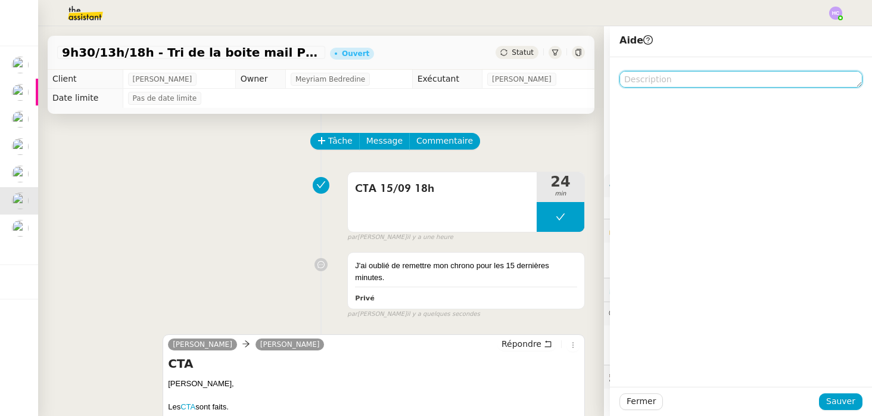
click at [677, 77] on textarea at bounding box center [740, 79] width 243 height 17
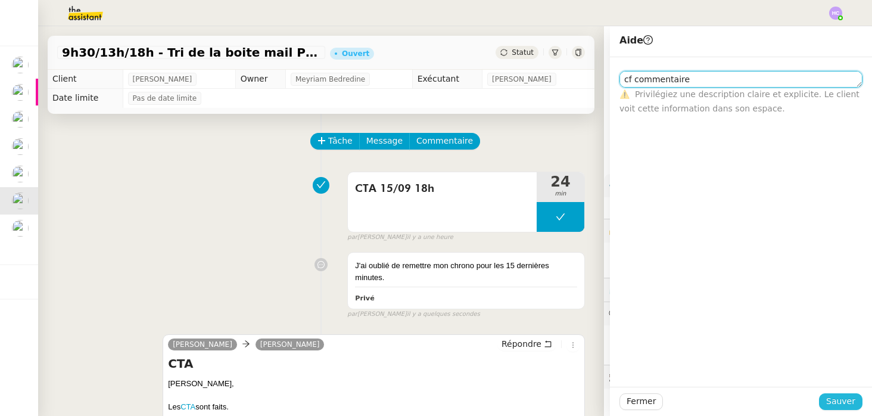
type textarea "cf commentaire"
click at [832, 406] on span "Sauver" at bounding box center [840, 401] width 29 height 14
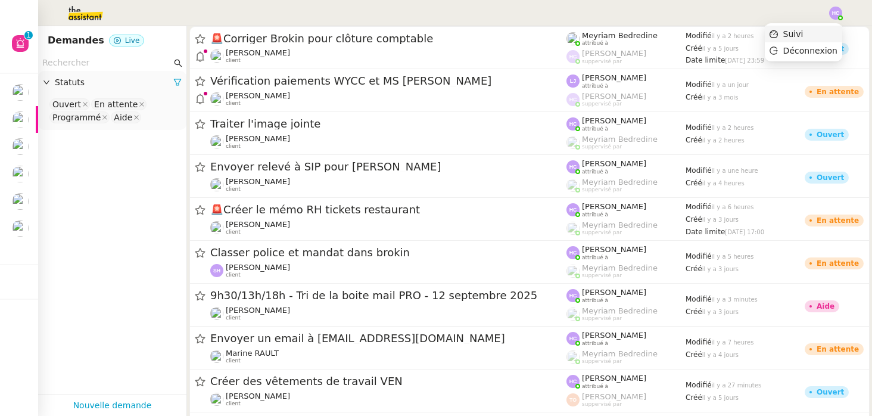
click at [797, 29] on span "Suivi" at bounding box center [793, 34] width 20 height 10
